Goal: Use online tool/utility: Use online tool/utility

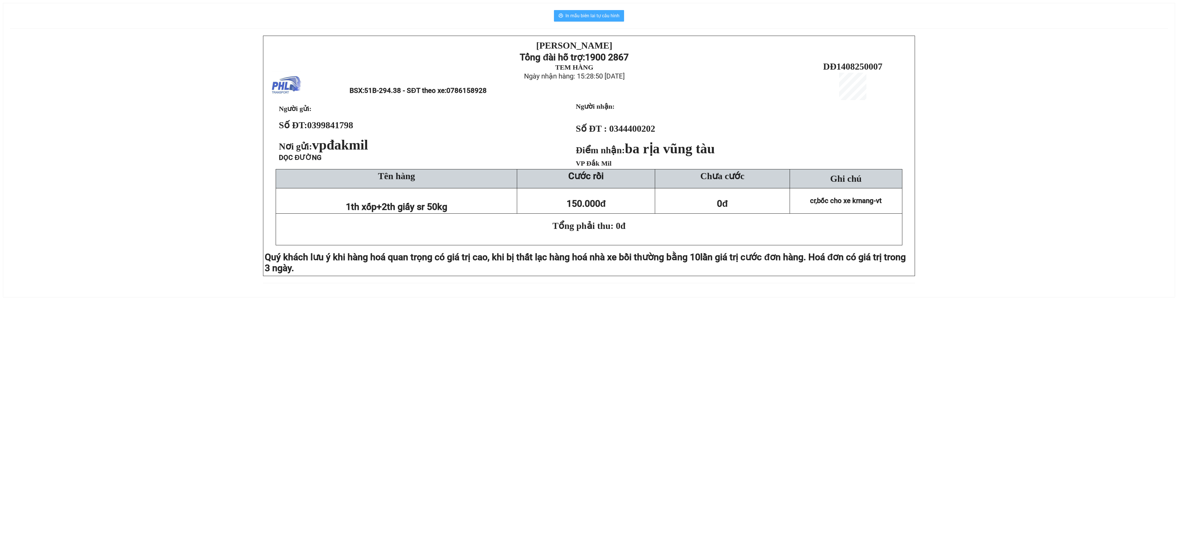
click at [574, 18] on span "In mẫu biên lai tự cấu hình" at bounding box center [592, 15] width 54 height 7
